Goal: Task Accomplishment & Management: Manage account settings

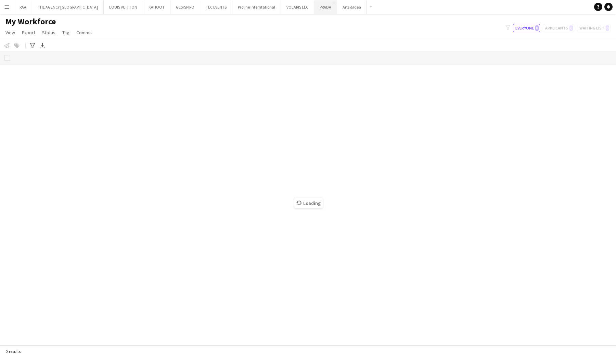
click at [314, 10] on button "PRADA Close" at bounding box center [325, 6] width 23 height 13
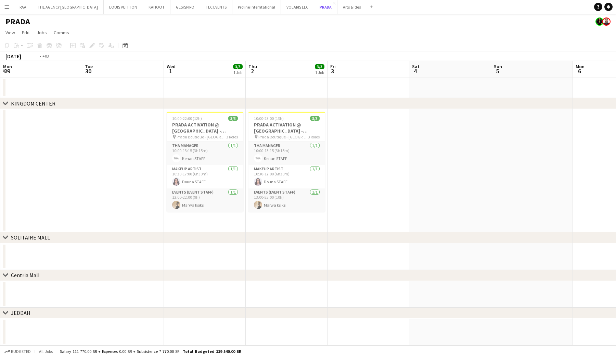
scroll to position [0, 246]
click at [199, 202] on app-card-role "Events (Event Staff) [DATE] 13:00-22:00 (9h) Marwa ksiksi" at bounding box center [204, 199] width 77 height 23
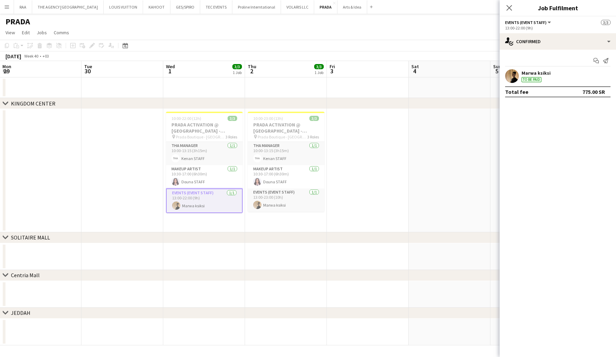
click at [516, 78] on app-user-avatar at bounding box center [512, 76] width 14 height 14
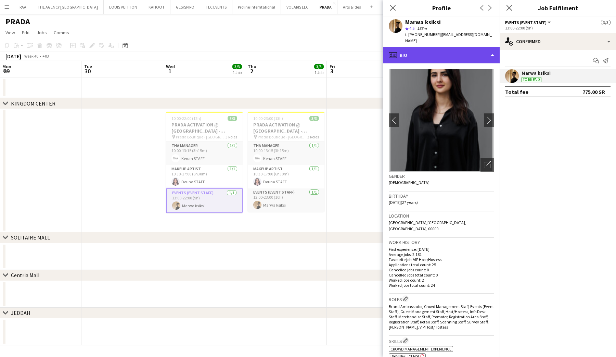
click at [448, 48] on div "profile Bio" at bounding box center [442, 55] width 116 height 16
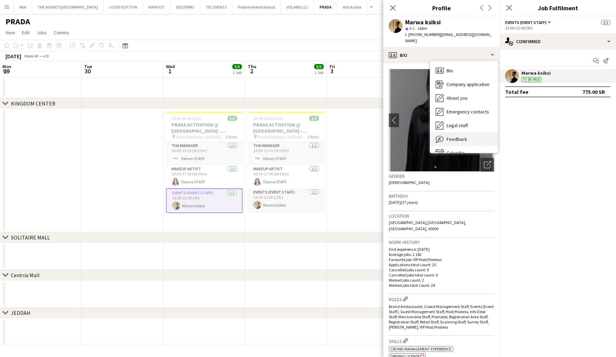
click at [468, 137] on div "Feedback Feedback" at bounding box center [464, 139] width 68 height 14
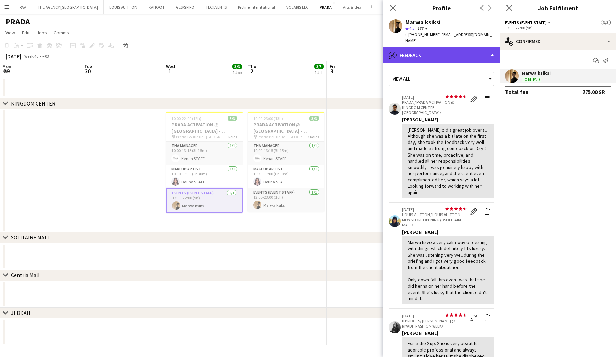
drag, startPoint x: 445, startPoint y: 51, endPoint x: 451, endPoint y: 61, distance: 10.9
click at [445, 51] on div "bubble-pencil Feedback" at bounding box center [442, 55] width 116 height 16
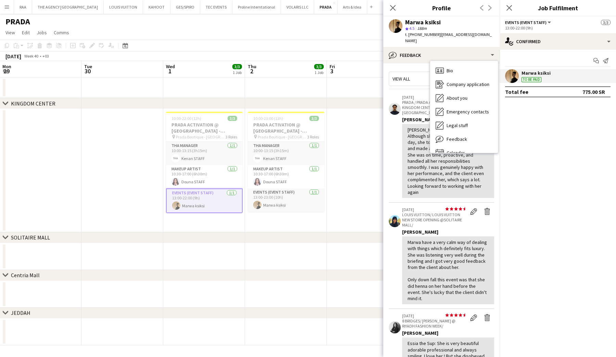
click at [549, 70] on div "Marwa ksiksi To be paid" at bounding box center [558, 76] width 116 height 14
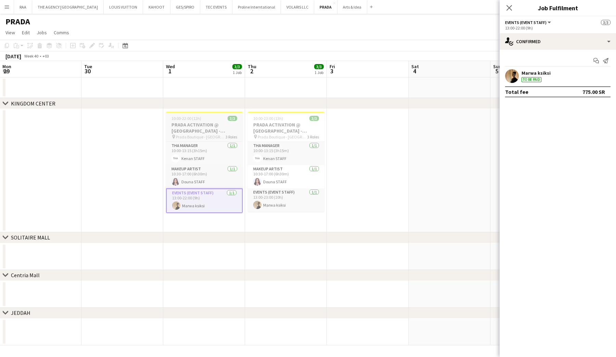
click at [211, 137] on span "Prada Boutique - [GEOGRAPHIC_DATA] - [GEOGRAPHIC_DATA]" at bounding box center [201, 136] width 50 height 5
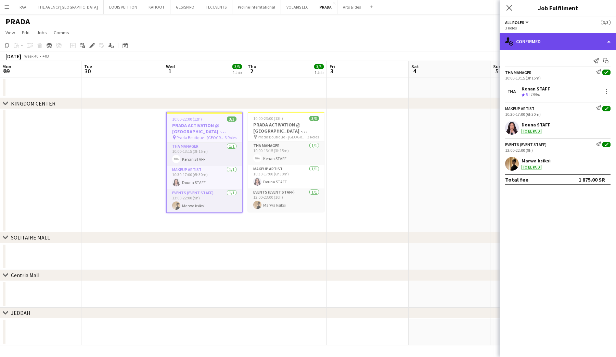
click at [558, 42] on div "single-neutral-actions-check-2 Confirmed" at bounding box center [558, 41] width 116 height 16
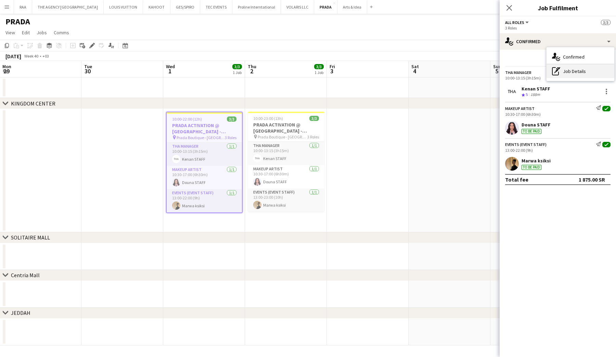
click at [564, 71] on div "pen-write Job Details" at bounding box center [581, 71] width 68 height 14
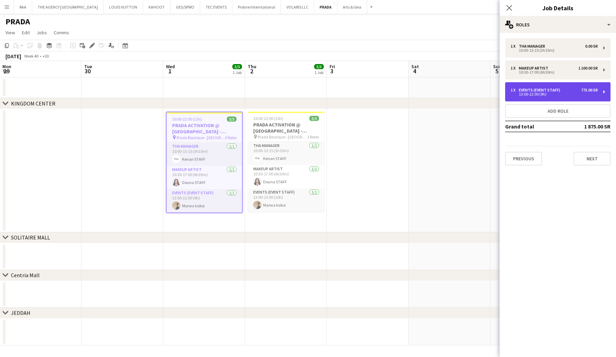
click at [548, 91] on div "Events (Event Staff)" at bounding box center [541, 90] width 44 height 5
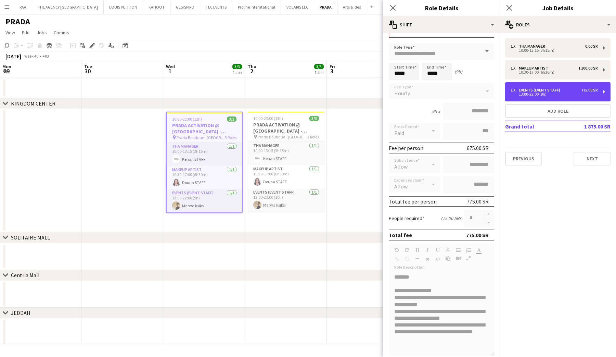
scroll to position [25, 0]
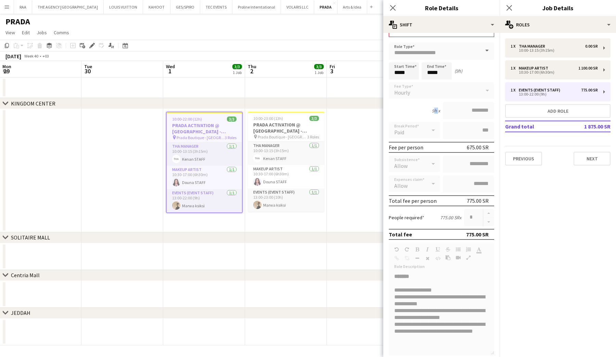
click at [436, 111] on div "9h x" at bounding box center [436, 111] width 8 height 6
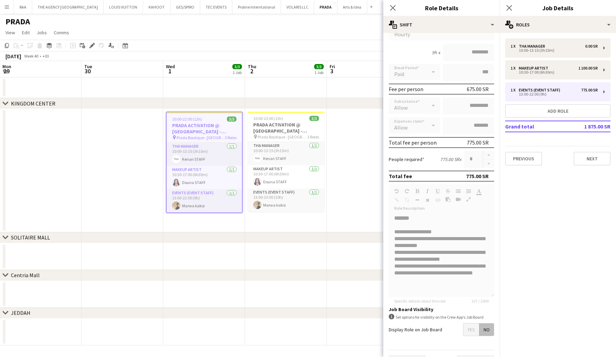
scroll to position [101, 0]
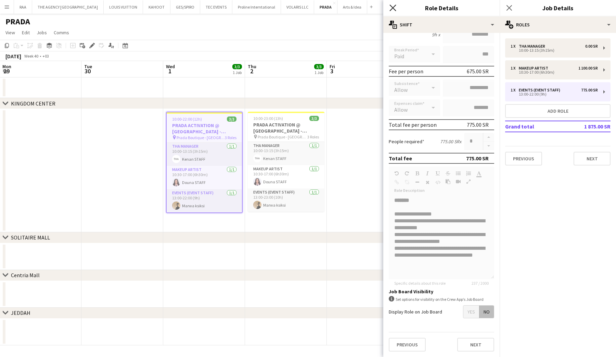
click at [390, 7] on icon "Close pop-in" at bounding box center [393, 7] width 7 height 7
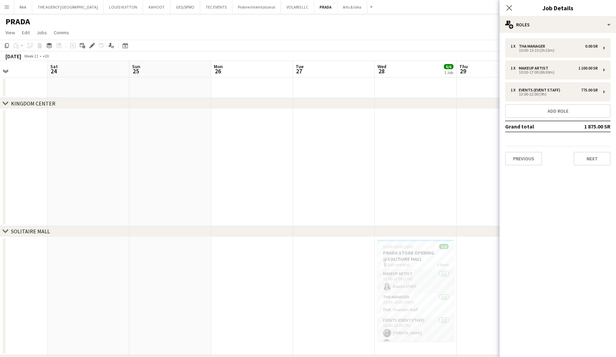
scroll to position [0, 283]
click at [413, 322] on app-card-role "Events (Event Staff) [DATE] 16:00-23:00 (7h) Khouloud [PERSON_NAME] [PERSON_NAM…" at bounding box center [412, 332] width 77 height 33
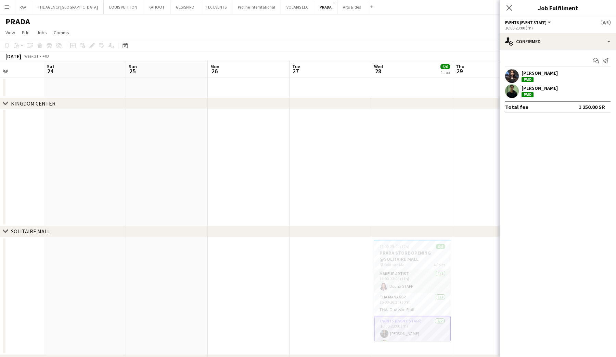
click at [517, 77] on app-user-avatar at bounding box center [512, 76] width 14 height 14
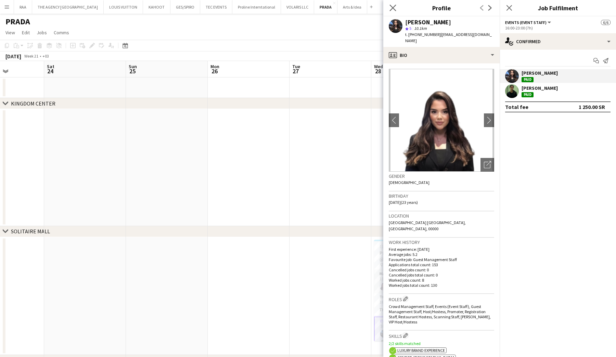
click at [393, 4] on app-icon "Close pop-in" at bounding box center [393, 8] width 10 height 10
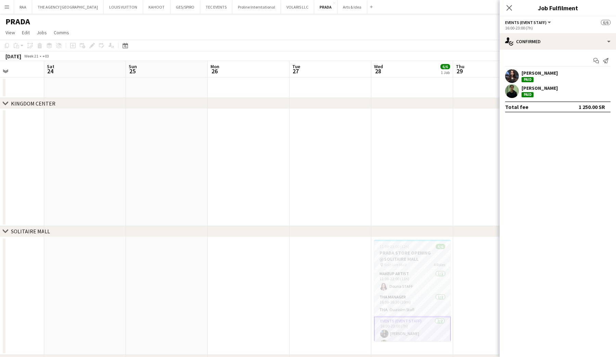
click at [412, 241] on app-job-card "11:00-23:00 (12h) 6/6 PRADA STORE OPENING @SOLITAIRE MALL pin Solitaire Mall 4 …" at bounding box center [412, 290] width 77 height 101
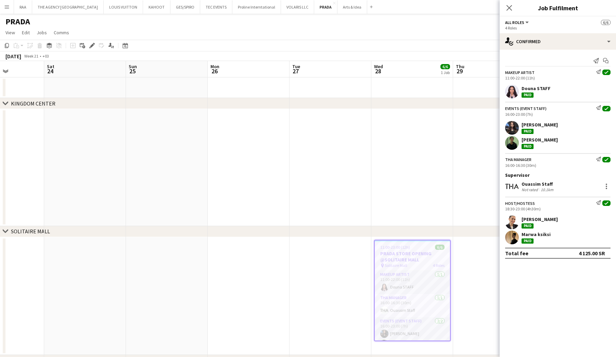
click at [508, 124] on app-user-avatar at bounding box center [512, 128] width 14 height 14
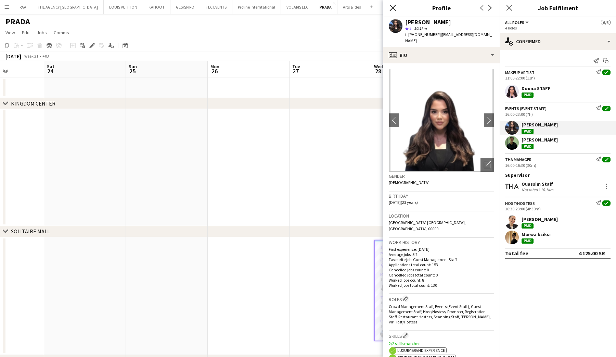
click at [390, 9] on icon "Close pop-in" at bounding box center [393, 7] width 7 height 7
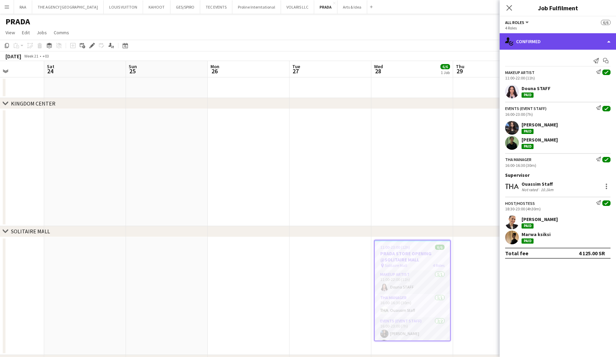
click at [536, 45] on div "single-neutral-actions-check-2 Confirmed" at bounding box center [558, 41] width 116 height 16
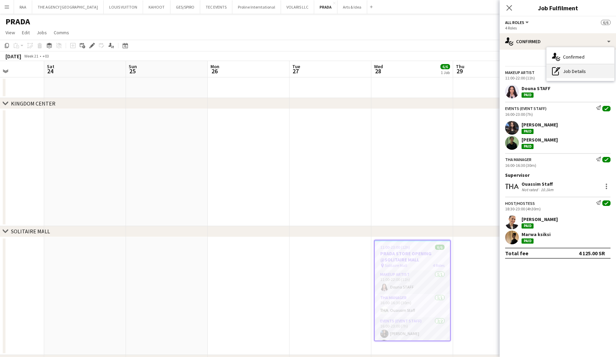
click at [553, 68] on icon "pen-write" at bounding box center [556, 71] width 8 height 8
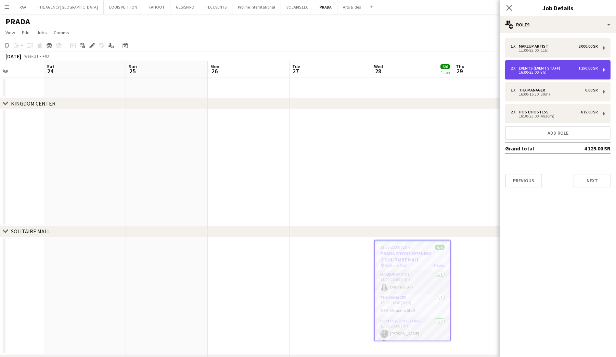
click at [539, 73] on div "16:00-23:00 (7h)" at bounding box center [554, 72] width 87 height 3
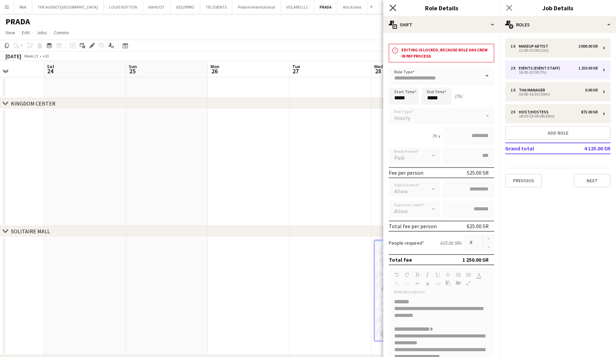
click at [391, 8] on icon "Close pop-in" at bounding box center [393, 7] width 7 height 7
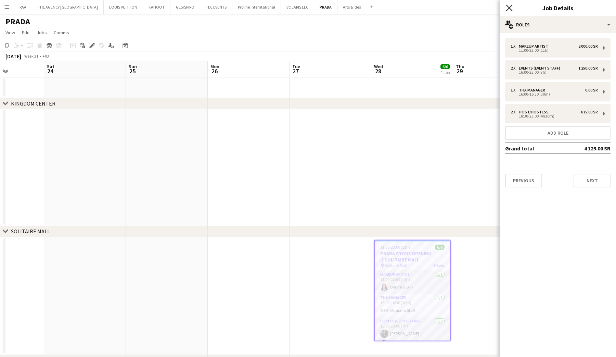
click at [510, 9] on icon "Close pop-in" at bounding box center [509, 7] width 7 height 7
